Goal: Check status: Check status

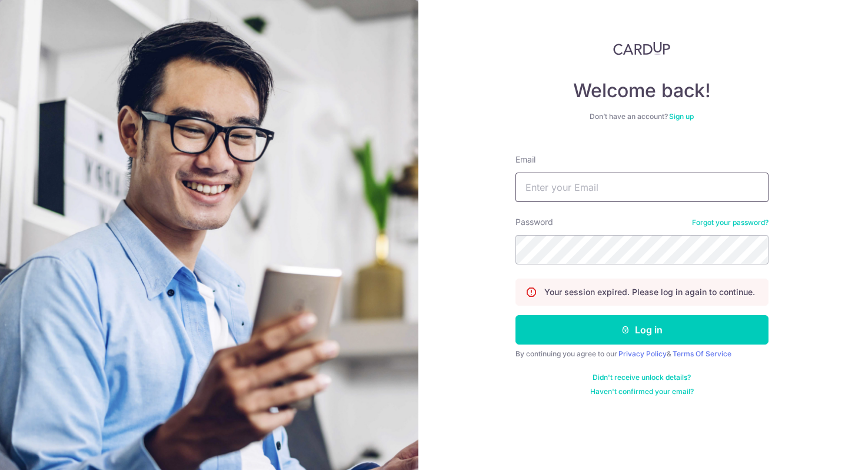
click at [553, 174] on input "Email" at bounding box center [642, 186] width 253 height 29
type input "[EMAIL_ADDRESS][DOMAIN_NAME]"
click at [516, 315] on button "Log in" at bounding box center [642, 329] width 253 height 29
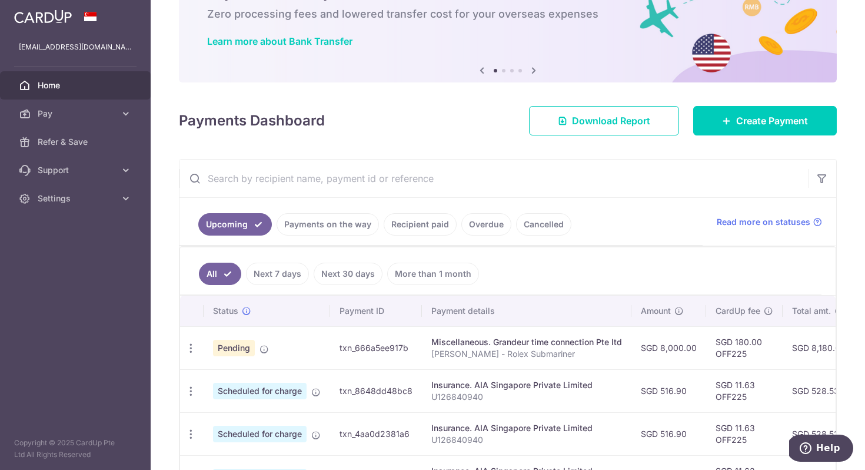
click at [236, 344] on span "Pending" at bounding box center [234, 348] width 42 height 16
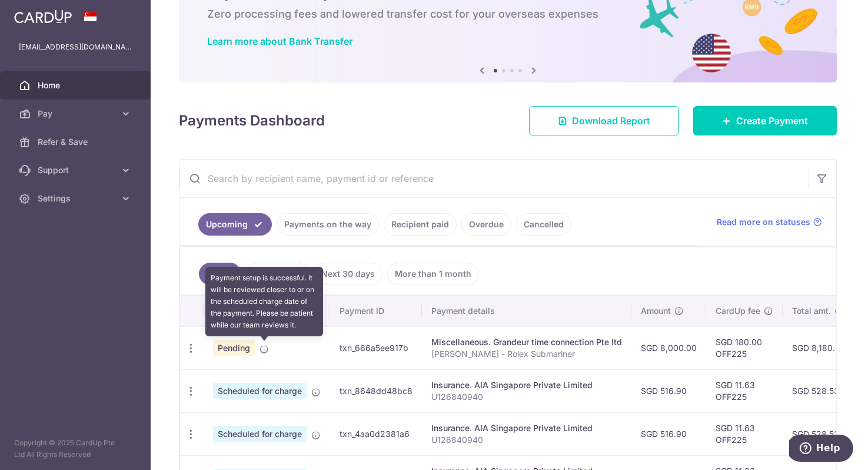
click at [266, 345] on icon at bounding box center [264, 348] width 9 height 9
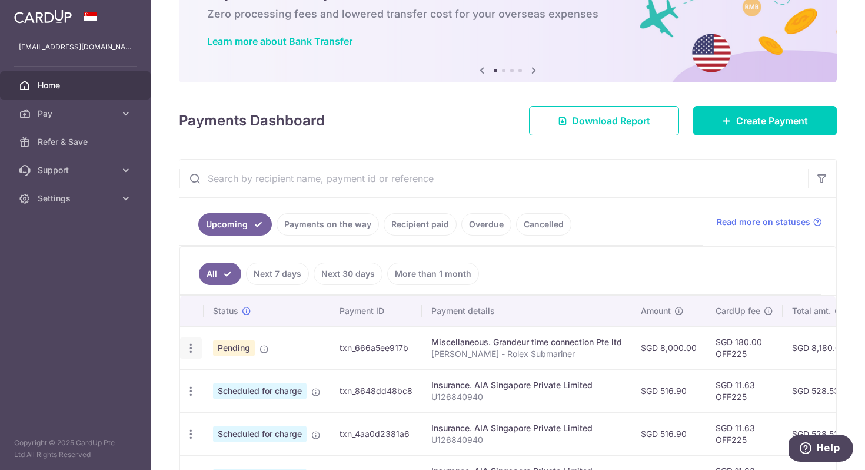
click at [191, 351] on icon "button" at bounding box center [191, 348] width 12 height 12
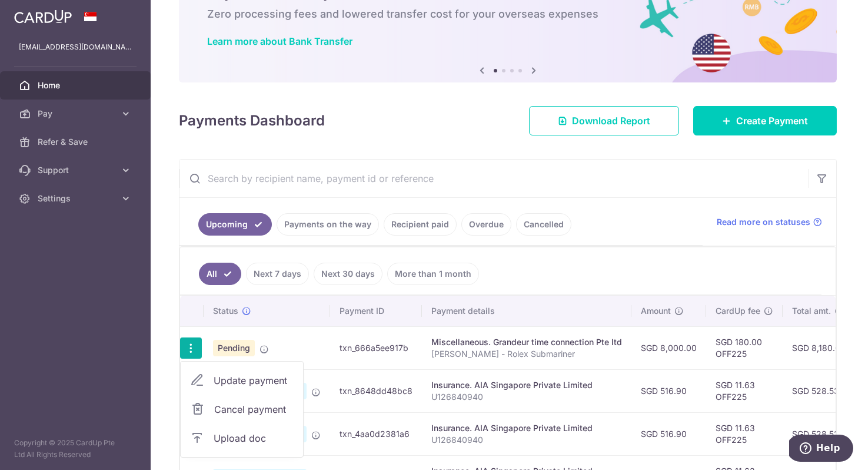
click at [330, 359] on td "Pending" at bounding box center [267, 347] width 127 height 43
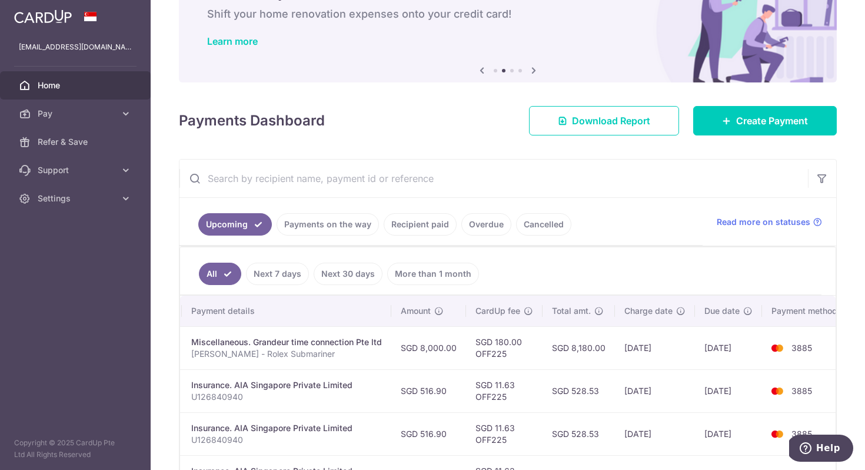
scroll to position [0, 240]
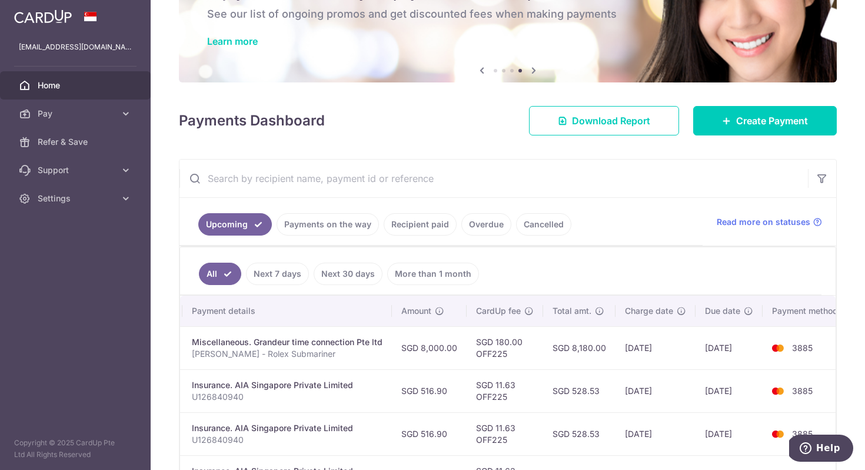
click at [310, 351] on p "[PERSON_NAME] - Rolex Submariner" at bounding box center [287, 354] width 191 height 12
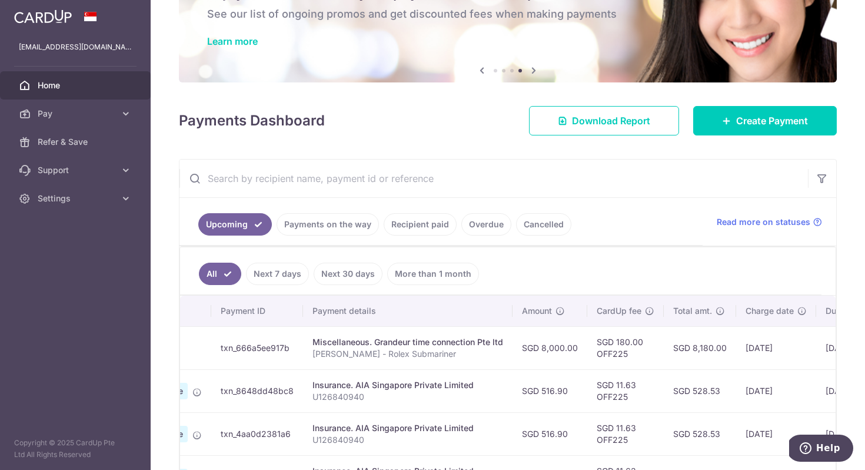
scroll to position [0, 0]
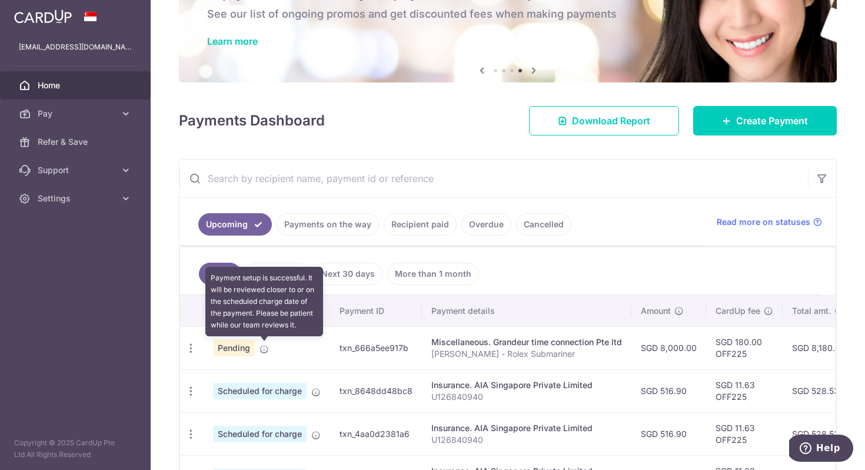
click at [267, 353] on icon at bounding box center [264, 348] width 9 height 9
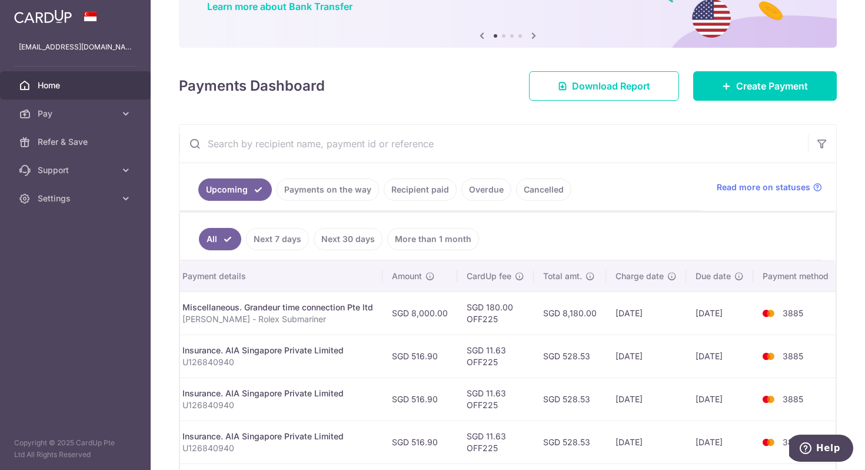
scroll to position [0, 230]
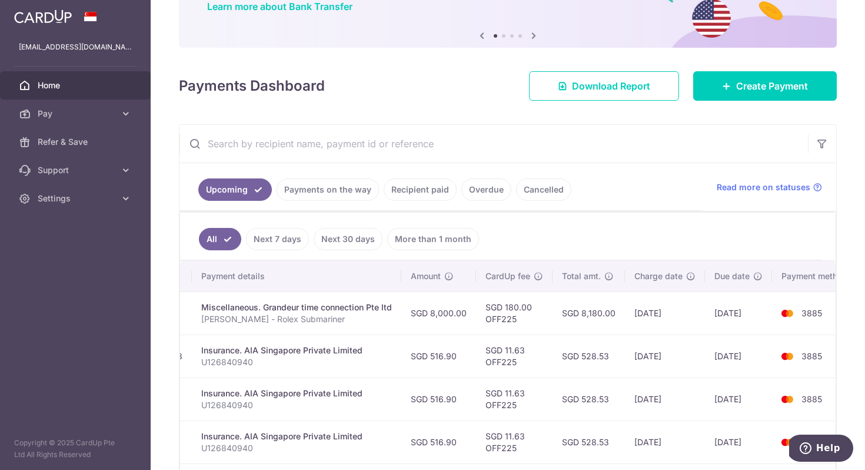
click at [599, 319] on td "SGD 8,180.00" at bounding box center [589, 312] width 72 height 43
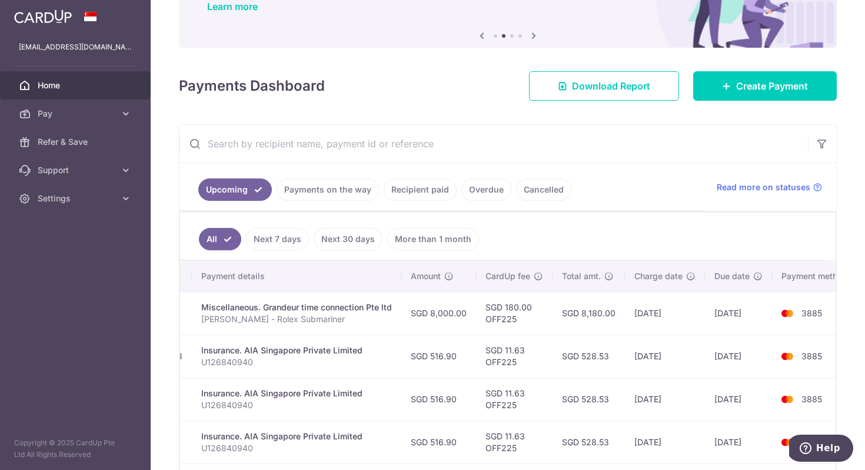
click at [599, 320] on td "SGD 8,180.00" at bounding box center [589, 312] width 72 height 43
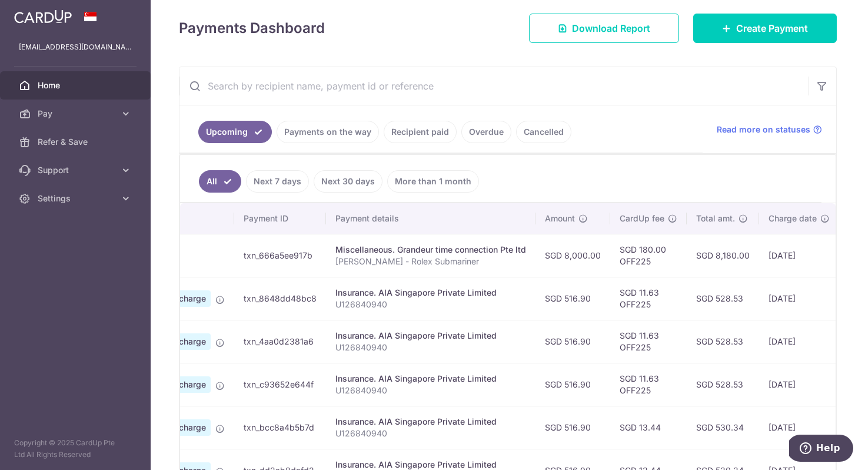
scroll to position [0, 0]
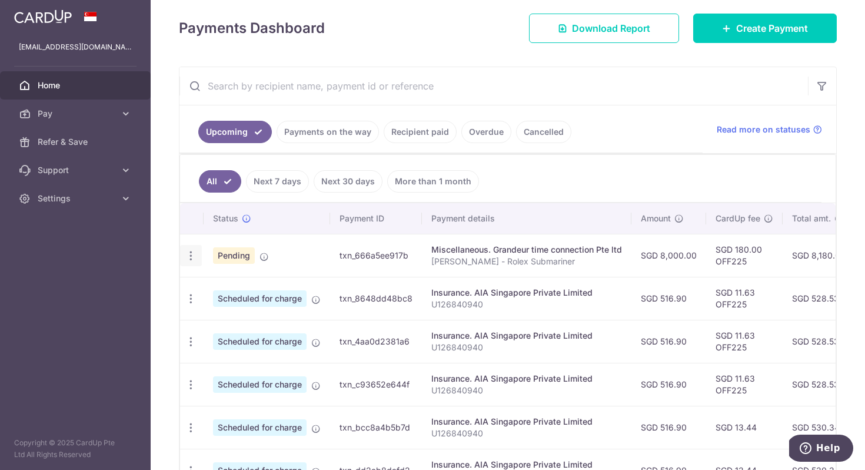
click at [195, 252] on icon "button" at bounding box center [191, 256] width 12 height 12
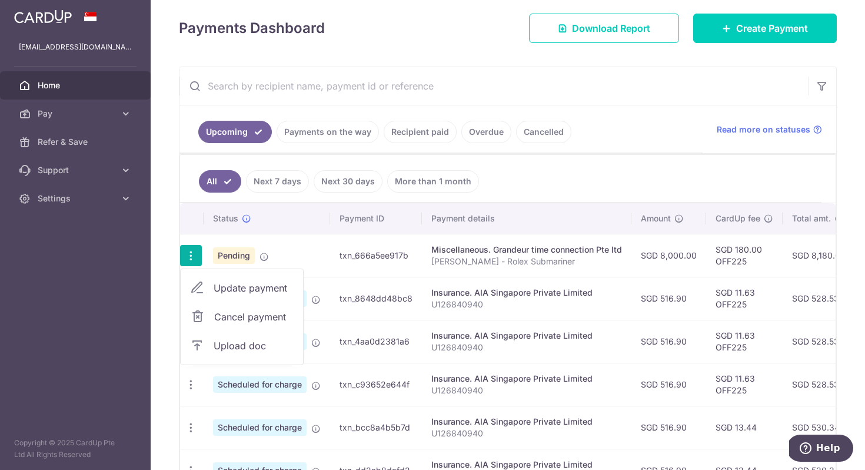
click at [327, 128] on link "Payments on the way" at bounding box center [328, 132] width 102 height 22
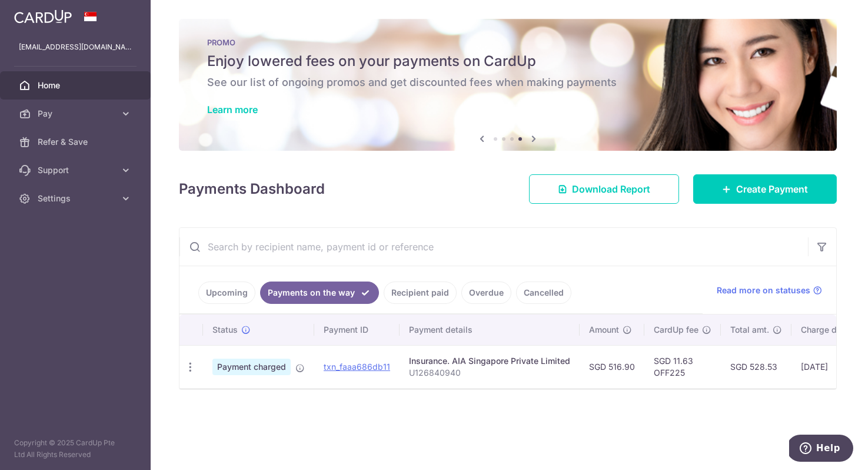
click at [403, 293] on link "Recipient paid" at bounding box center [420, 292] width 73 height 22
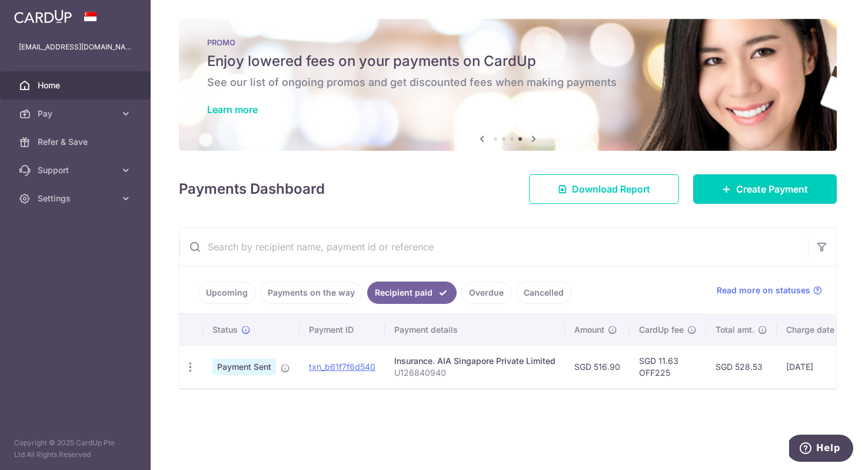
click at [326, 296] on link "Payments on the way" at bounding box center [311, 292] width 102 height 22
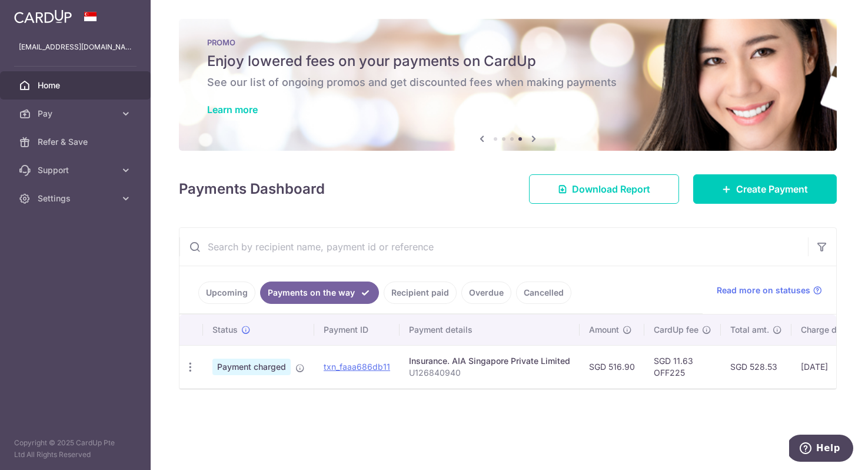
click at [223, 289] on link "Upcoming" at bounding box center [226, 292] width 57 height 22
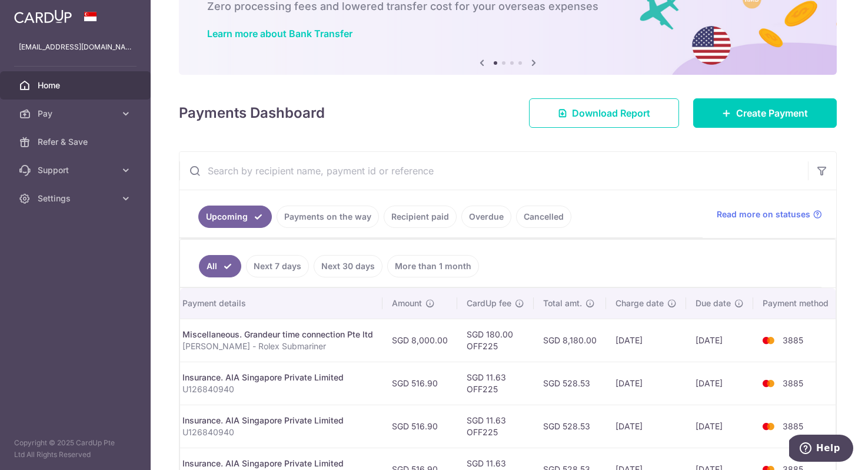
scroll to position [191, 0]
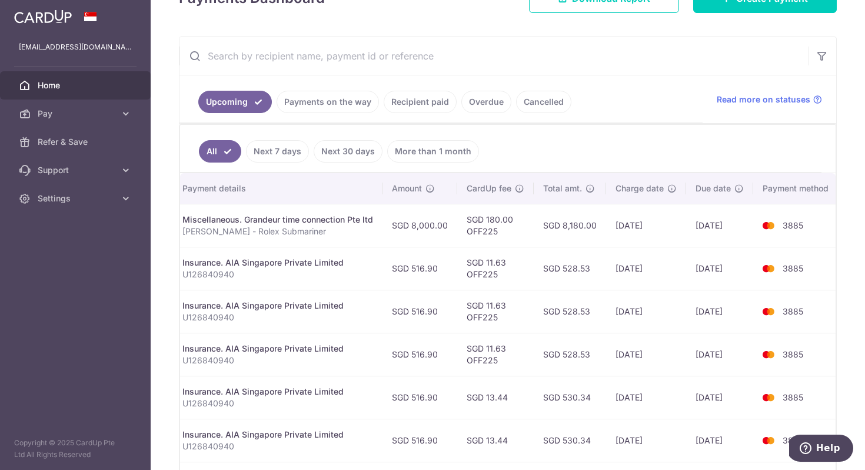
click at [536, 227] on td "SGD 8,180.00" at bounding box center [570, 225] width 72 height 43
click at [524, 217] on td "SGD 180.00 OFF225" at bounding box center [495, 225] width 77 height 43
click at [554, 224] on td "SGD 8,180.00" at bounding box center [570, 225] width 72 height 43
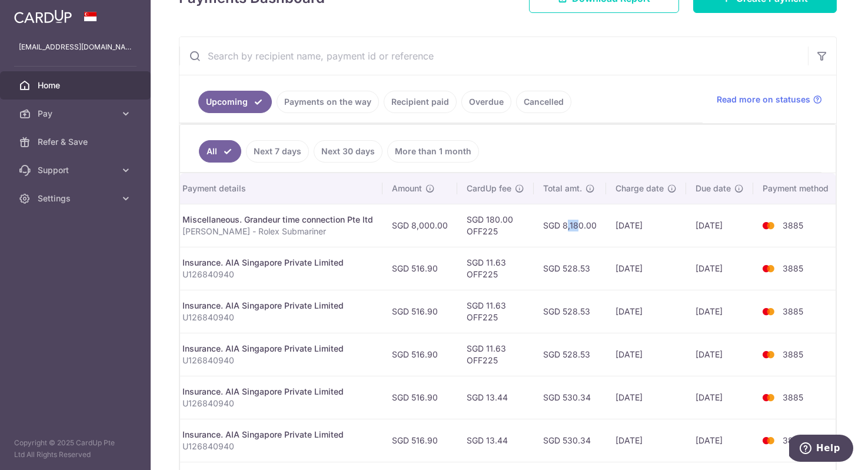
click at [554, 224] on td "SGD 8,180.00" at bounding box center [570, 225] width 72 height 43
click at [555, 224] on td "SGD 8,180.00" at bounding box center [570, 225] width 72 height 43
click at [440, 148] on link "More than 1 month" at bounding box center [433, 151] width 92 height 22
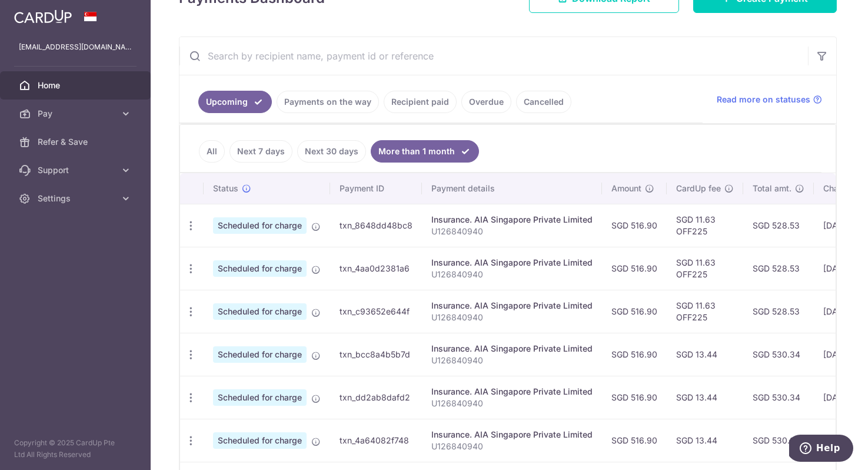
click at [208, 148] on link "All" at bounding box center [212, 151] width 26 height 22
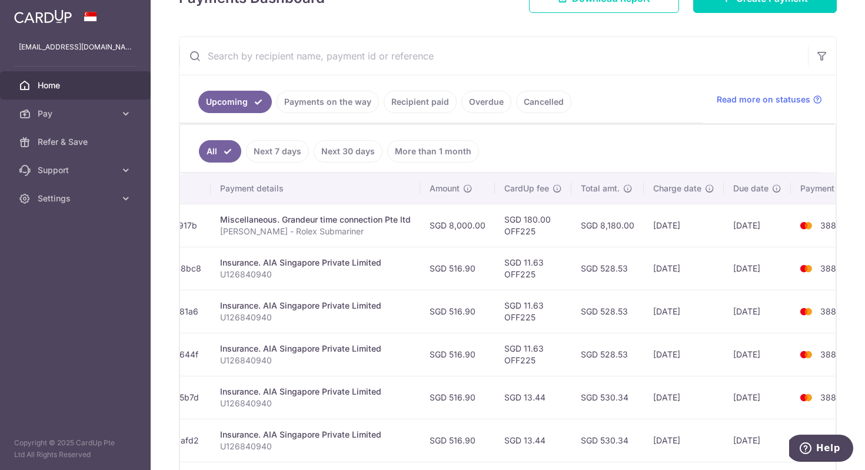
scroll to position [0, 249]
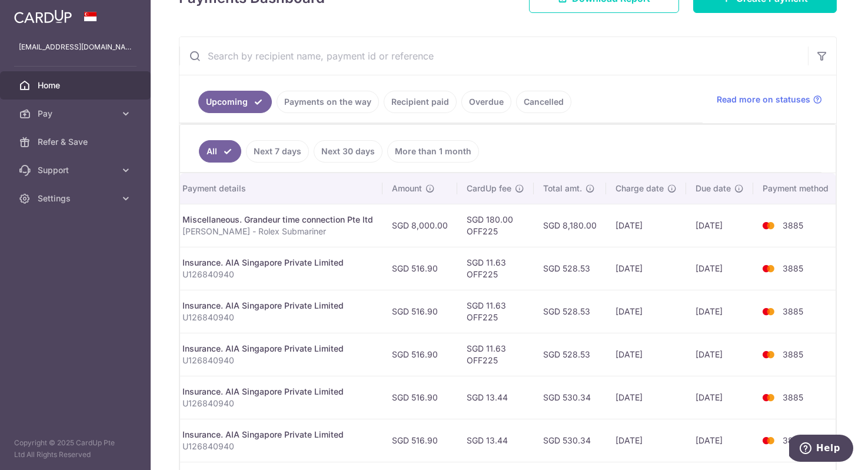
click at [649, 231] on td "[DATE]" at bounding box center [646, 225] width 80 height 43
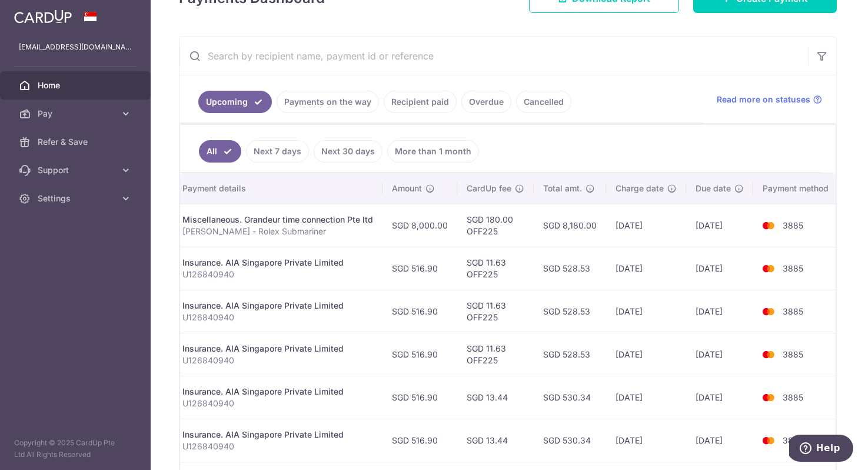
click at [616, 225] on td "[DATE]" at bounding box center [646, 225] width 80 height 43
click at [599, 191] on th "Total amt." at bounding box center [570, 188] width 72 height 31
click at [310, 94] on link "Payments on the way" at bounding box center [328, 102] width 102 height 22
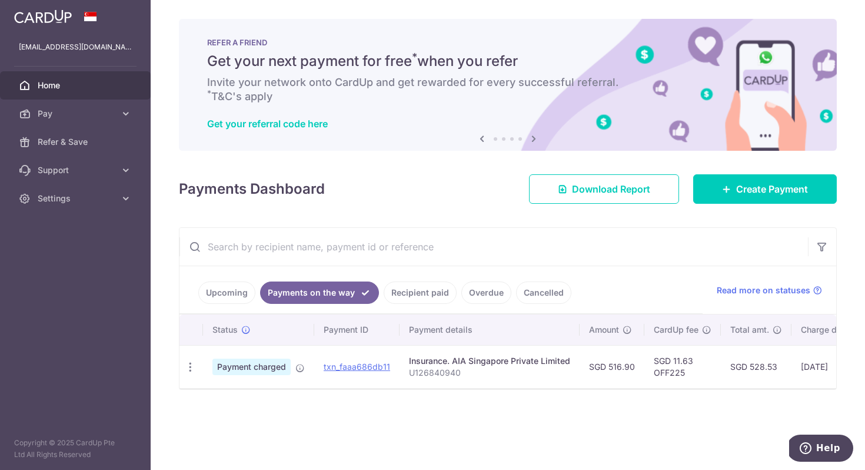
scroll to position [0, 0]
click at [416, 284] on link "Recipient paid" at bounding box center [420, 292] width 73 height 22
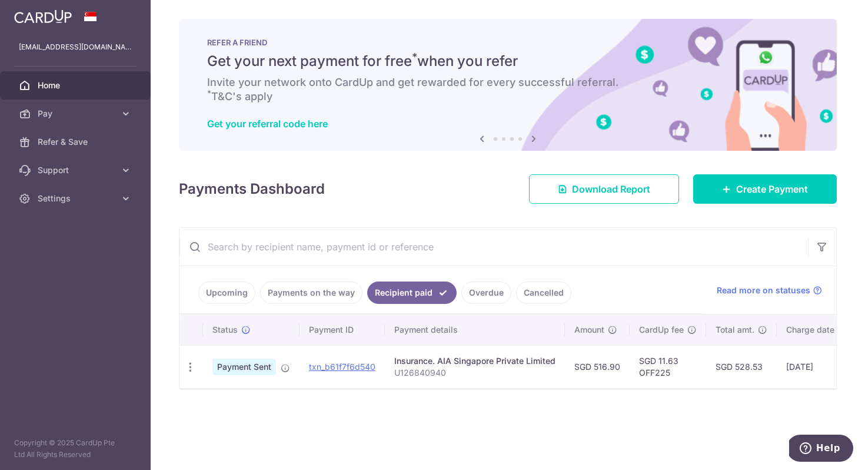
click at [315, 304] on ul "Upcoming Payments on the way Recipient paid Overdue Cancelled" at bounding box center [441, 290] width 523 height 48
click at [317, 298] on link "Payments on the way" at bounding box center [311, 292] width 102 height 22
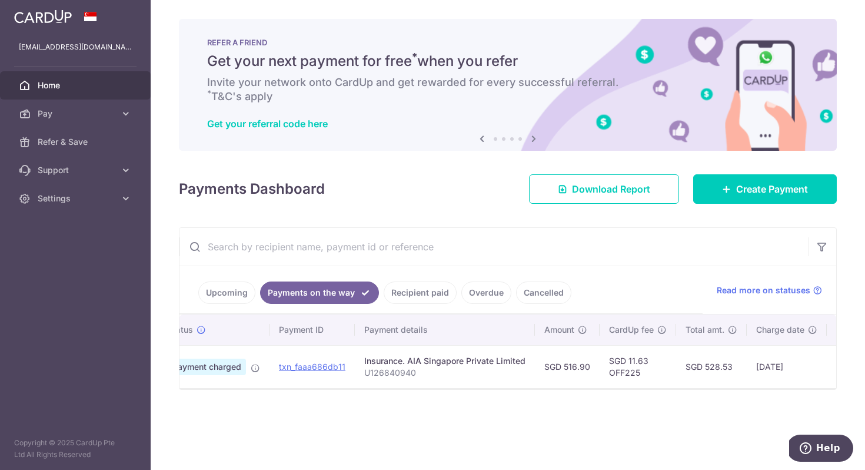
scroll to position [0, 44]
click at [227, 303] on link "Upcoming" at bounding box center [226, 292] width 57 height 22
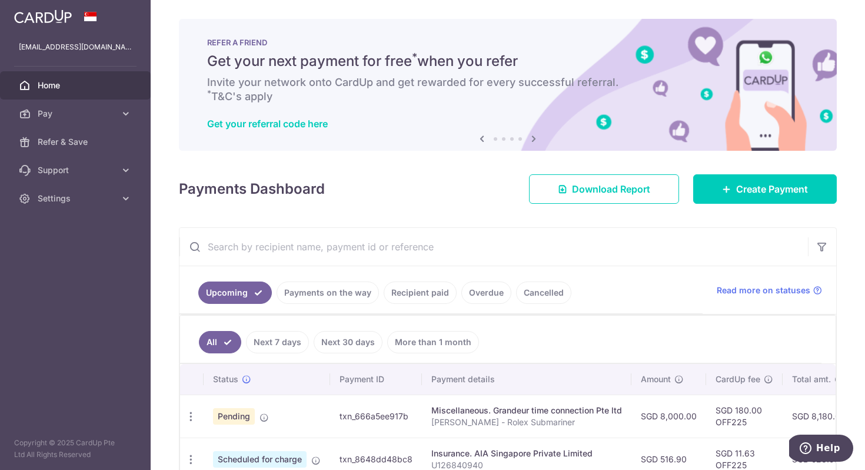
click at [294, 354] on ul "All Next 7 days Next 30 days More than 1 month" at bounding box center [501, 340] width 642 height 48
click at [296, 348] on link "Next 7 days" at bounding box center [277, 342] width 63 height 22
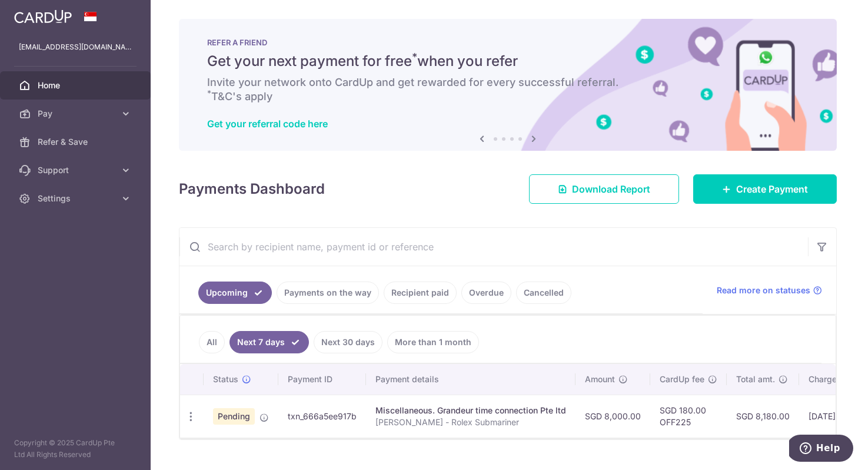
click at [411, 344] on link "More than 1 month" at bounding box center [433, 342] width 92 height 22
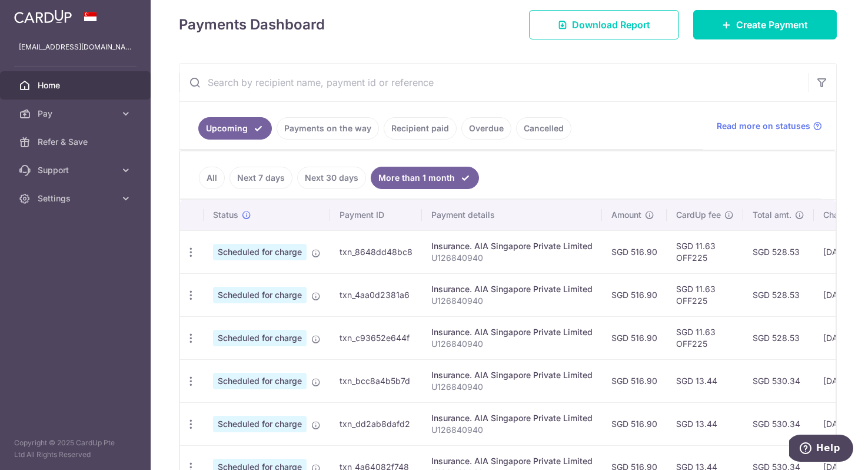
scroll to position [126, 0]
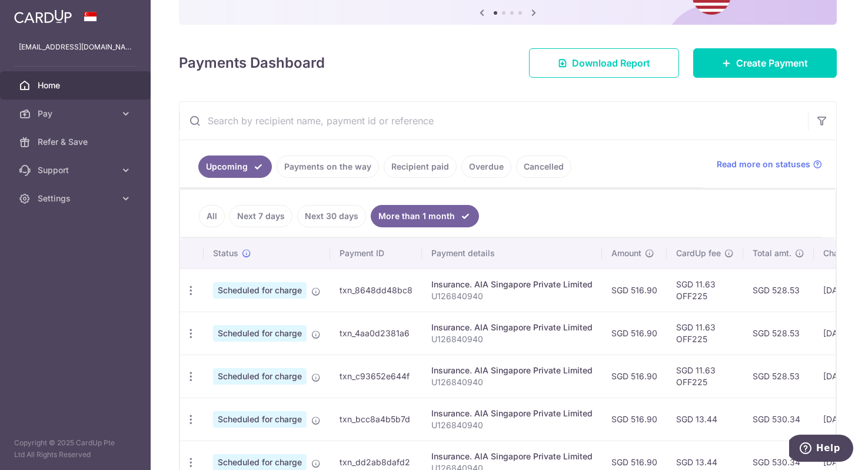
click at [342, 213] on link "Next 30 days" at bounding box center [331, 216] width 69 height 22
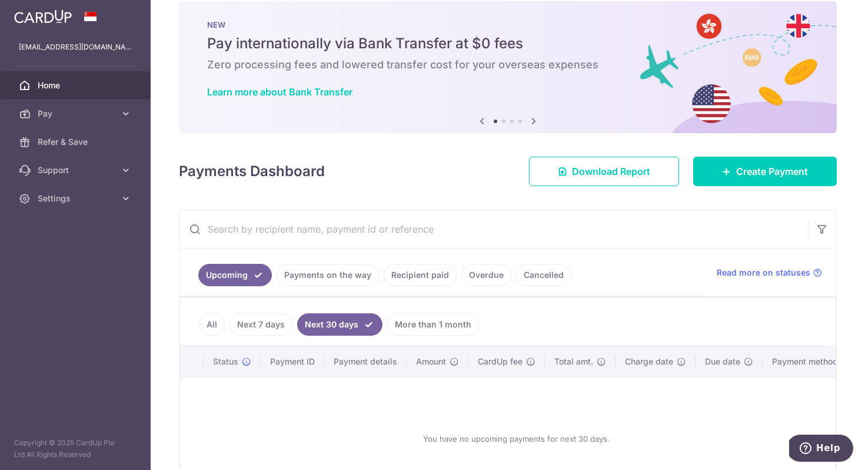
scroll to position [105, 0]
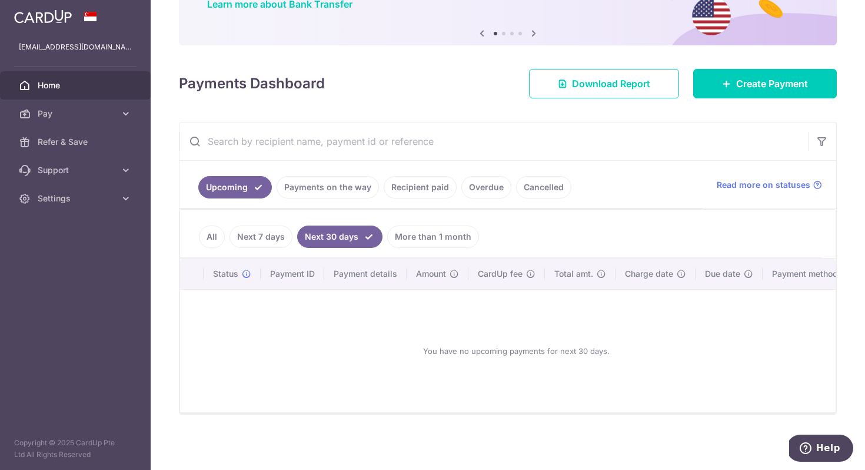
click at [238, 248] on ul "All Next 7 days Next 30 days More than 1 month" at bounding box center [501, 234] width 642 height 48
click at [261, 228] on link "Next 7 days" at bounding box center [261, 236] width 63 height 22
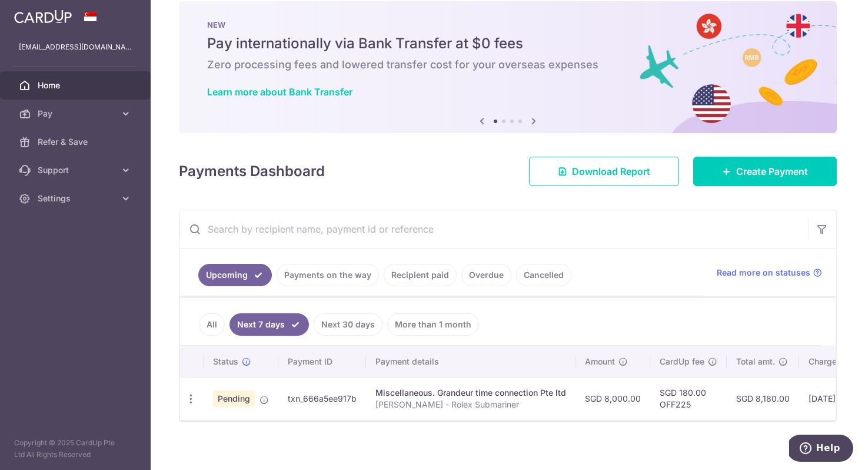
scroll to position [25, 0]
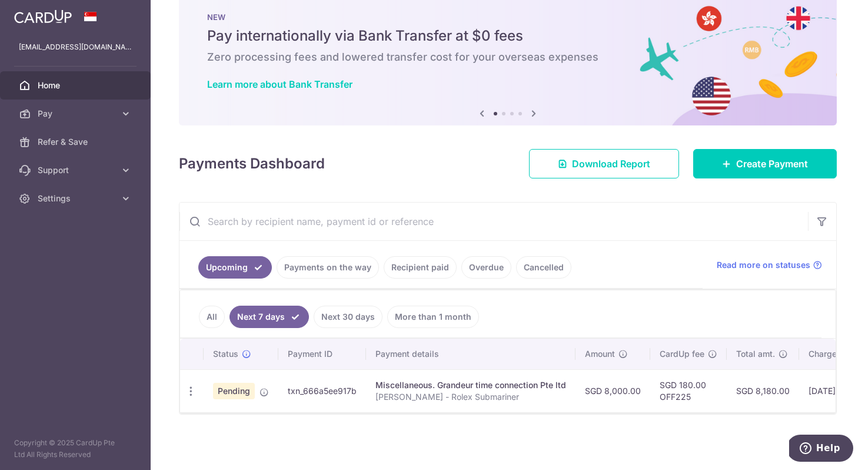
click at [220, 257] on link "Upcoming" at bounding box center [235, 267] width 74 height 22
click at [328, 261] on link "Payments on the way" at bounding box center [328, 267] width 102 height 22
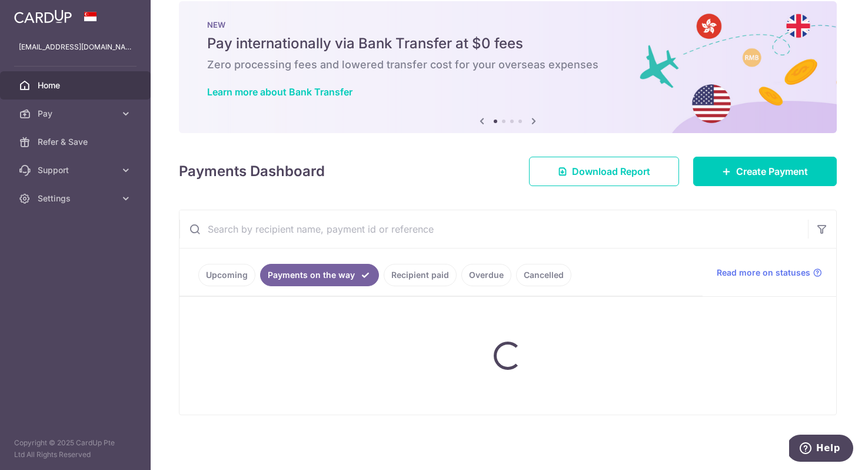
scroll to position [0, 0]
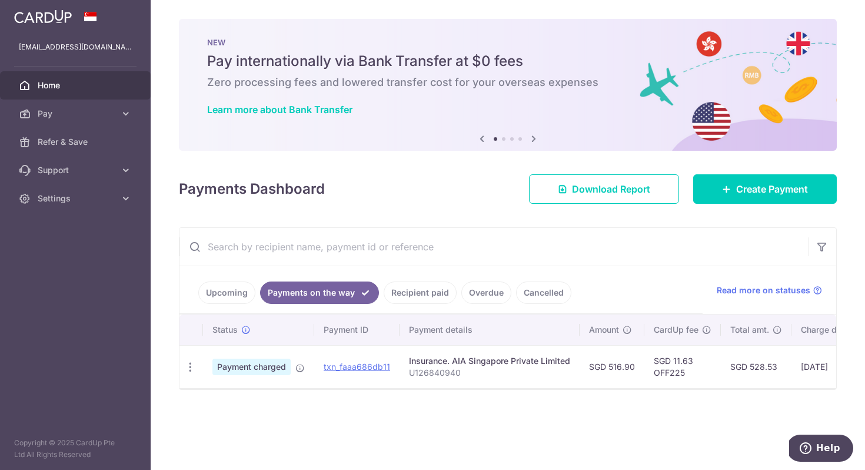
click at [230, 306] on ul "Upcoming Payments on the way Recipient paid Overdue Cancelled" at bounding box center [441, 290] width 523 height 48
click at [230, 292] on link "Upcoming" at bounding box center [226, 292] width 57 height 22
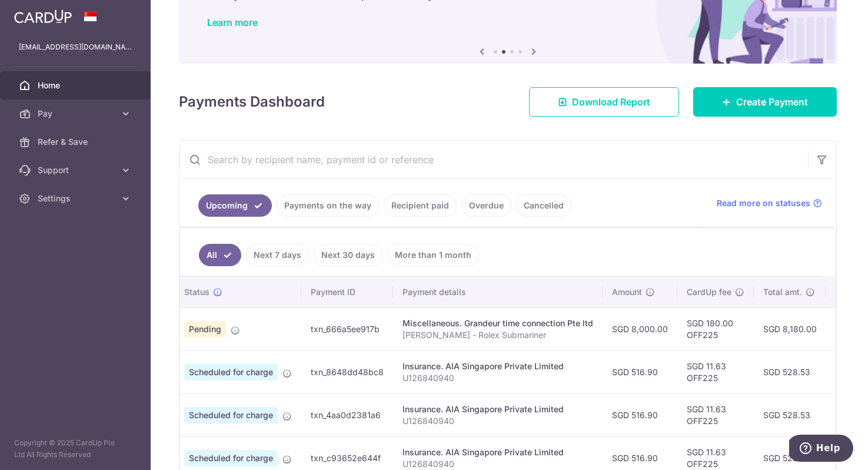
scroll to position [0, 40]
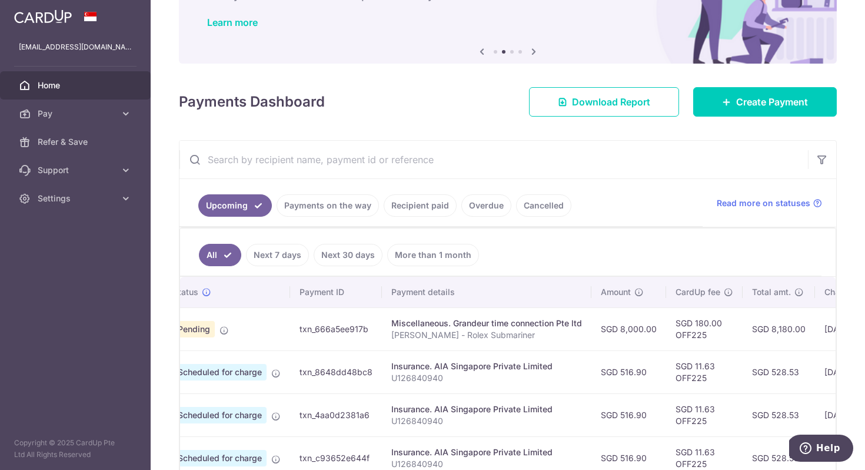
click at [233, 324] on td "Pending" at bounding box center [227, 328] width 127 height 43
click at [231, 326] on td "Pending" at bounding box center [227, 328] width 127 height 43
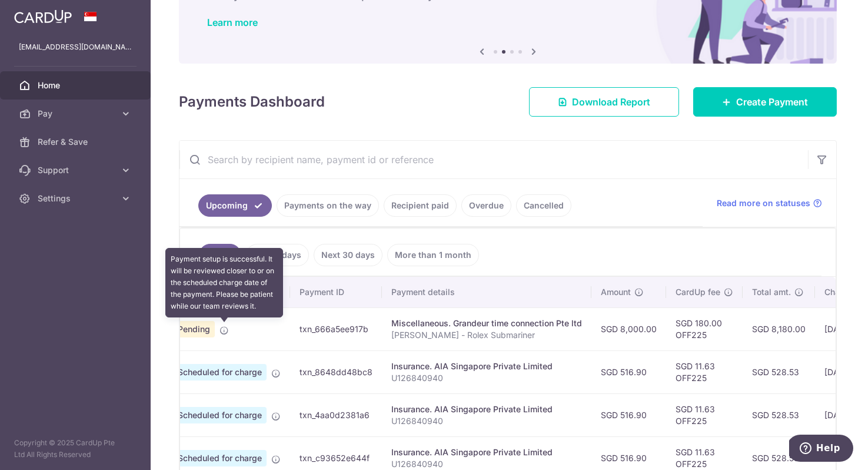
click at [227, 326] on icon at bounding box center [224, 330] width 9 height 9
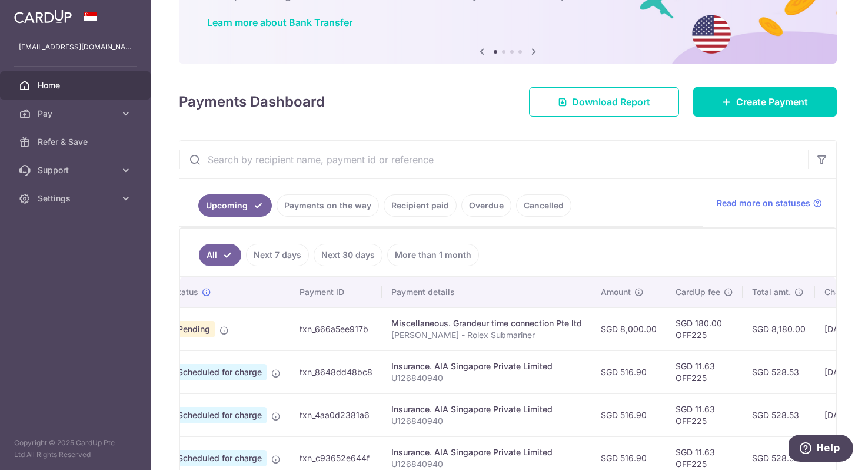
click at [340, 325] on td "txn_666a5ee917b" at bounding box center [336, 328] width 92 height 43
copy tr "txn_666a5ee917b"
